Goal: Task Accomplishment & Management: Complete application form

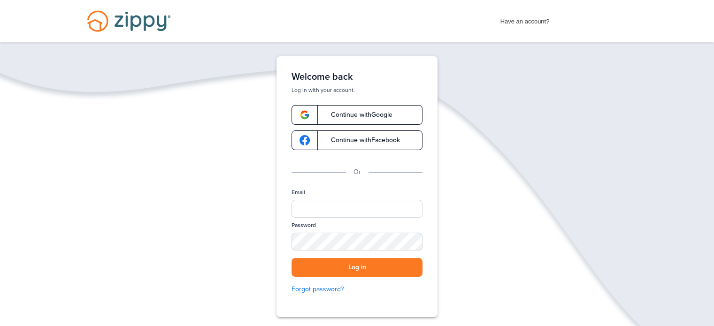
click at [382, 112] on span "Continue with Google" at bounding box center [357, 115] width 71 height 7
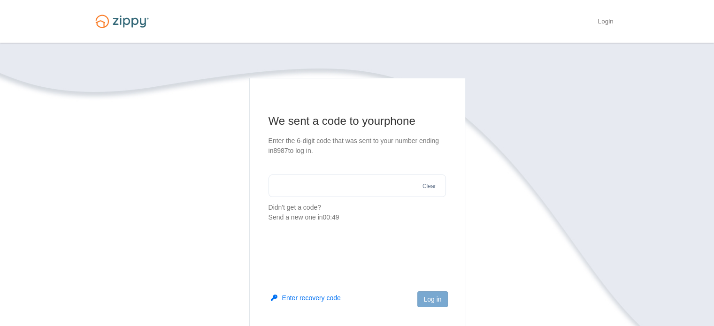
click at [339, 179] on input "text" at bounding box center [358, 186] width 178 height 23
type input "******"
click at [438, 300] on button "Log in" at bounding box center [433, 300] width 30 height 16
